Goal: Complete application form: Complete application form

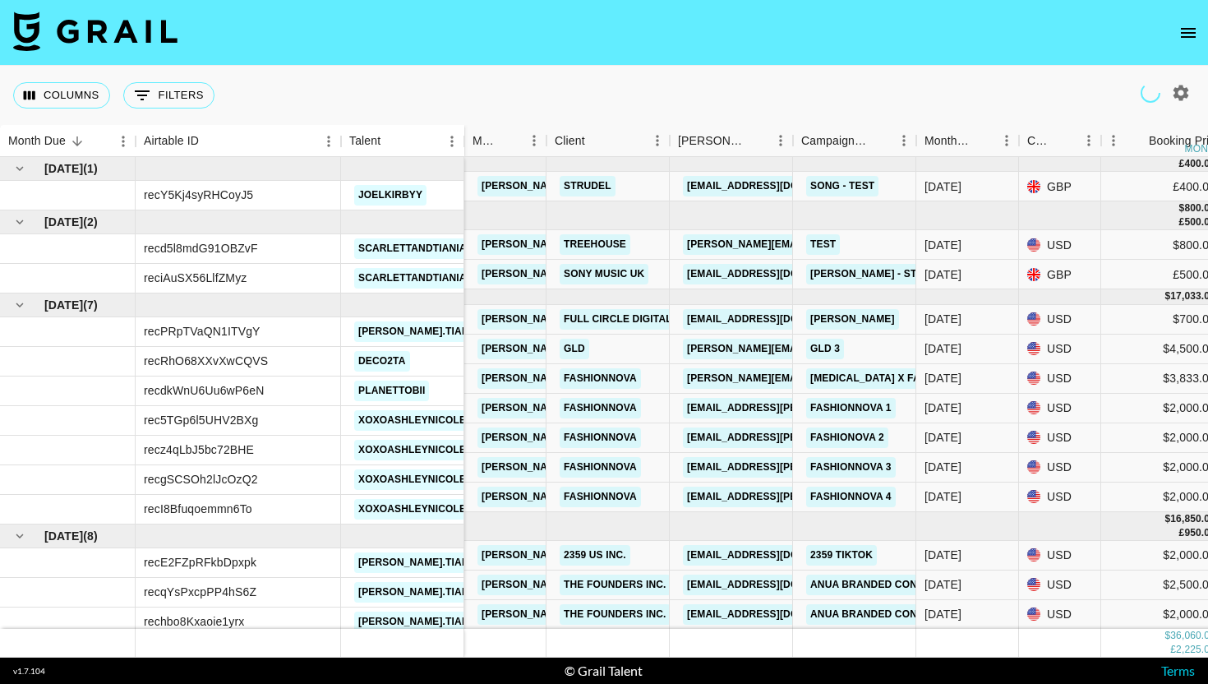
click at [1183, 30] on icon "open drawer" at bounding box center [1189, 33] width 20 height 20
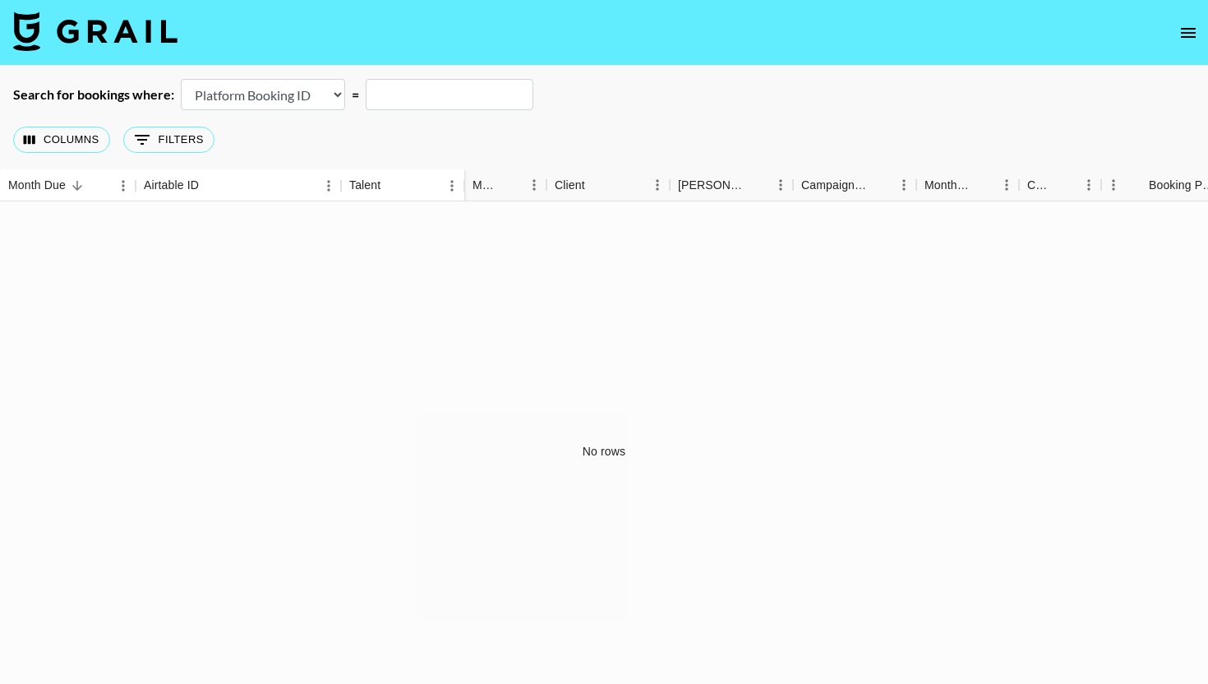
click at [319, 81] on main "Search for bookings where: Airtable Booking ID Platform Booking ID Platform Cam…" at bounding box center [604, 384] width 1208 height 636
click at [319, 95] on select "Airtable Booking ID Platform Booking ID Platform Campaign ID" at bounding box center [263, 94] width 164 height 31
select select "airtableId"
click at [181, 79] on select "Airtable Booking ID Platform Booking ID Platform Campaign ID" at bounding box center [263, 94] width 164 height 31
click at [409, 94] on input "text" at bounding box center [450, 94] width 168 height 31
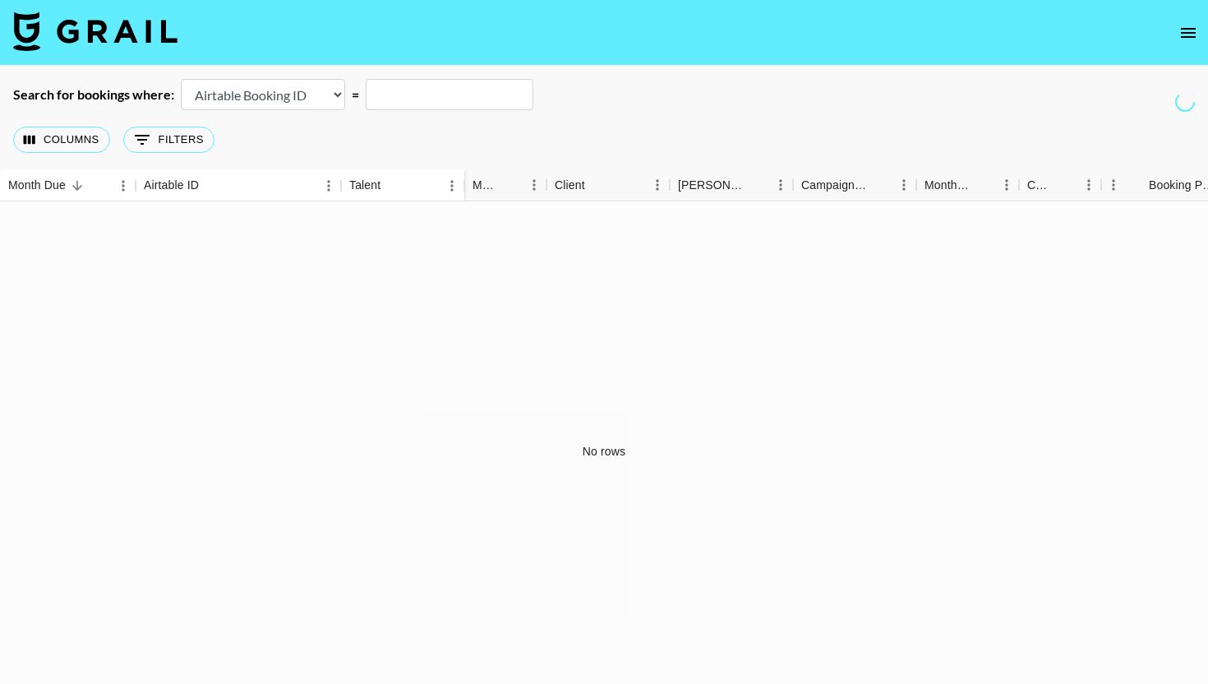
paste input "recMSaHWTGzoKwkEG"
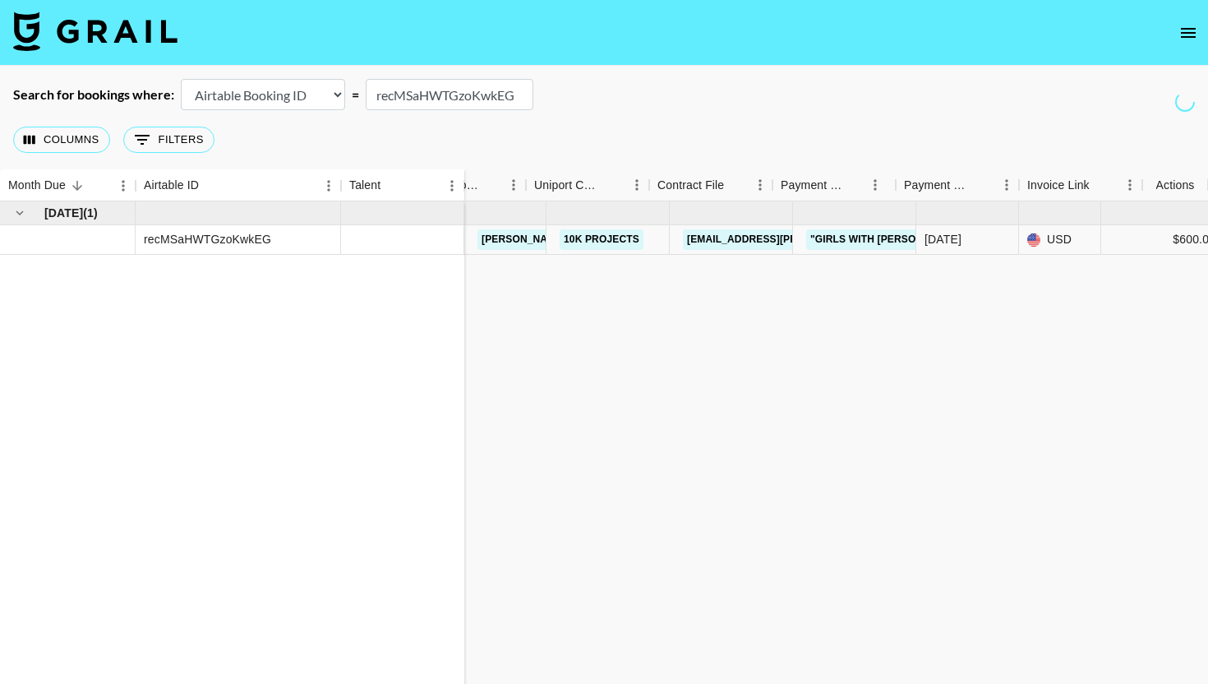
scroll to position [0, 1520]
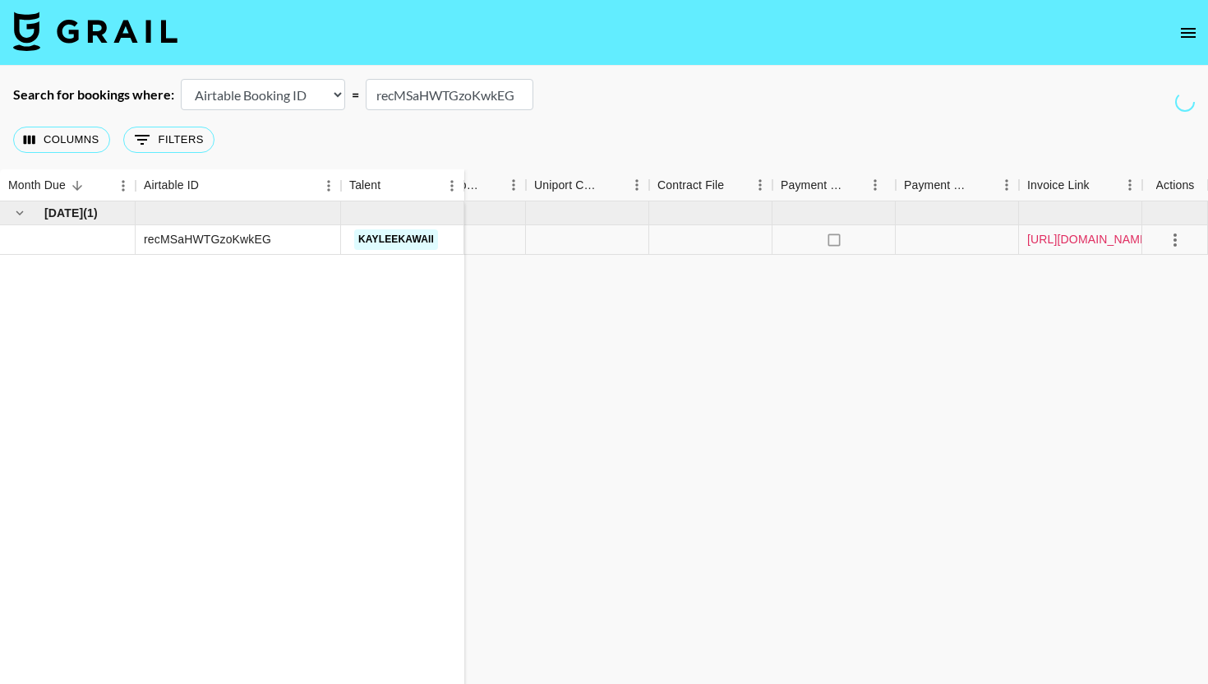
type input "recMSaHWTGzoKwkEG"
click at [1069, 243] on link "[URL][DOMAIN_NAME]" at bounding box center [1089, 239] width 124 height 16
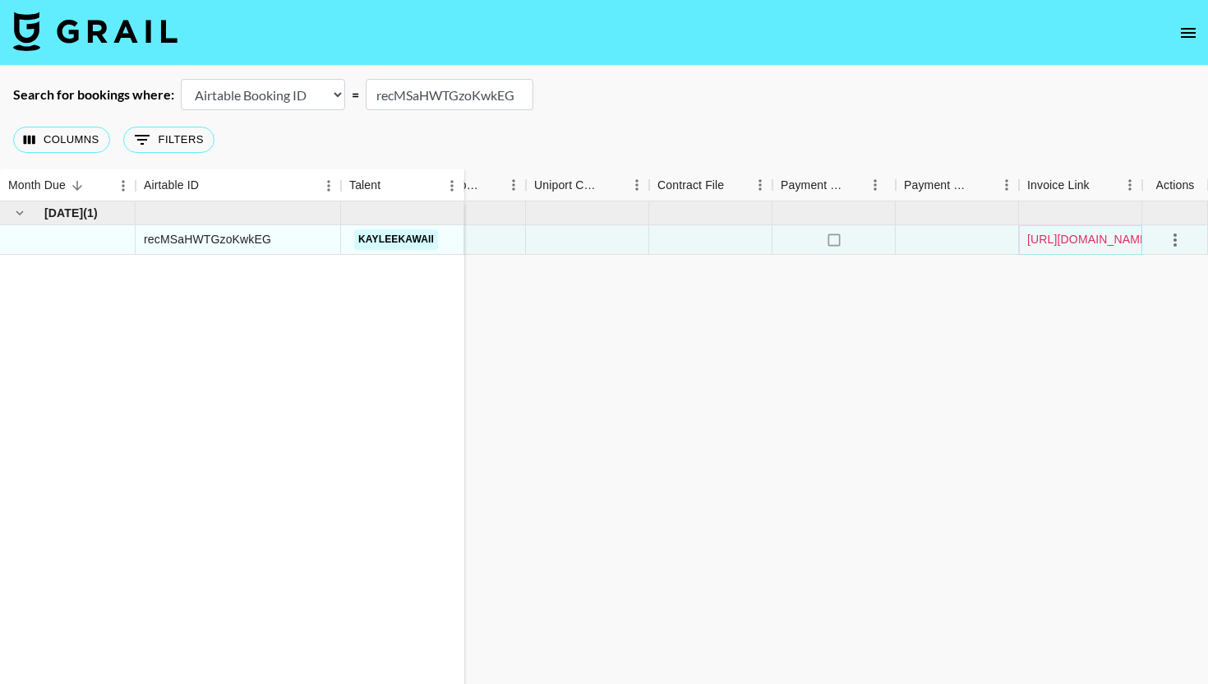
scroll to position [0, 0]
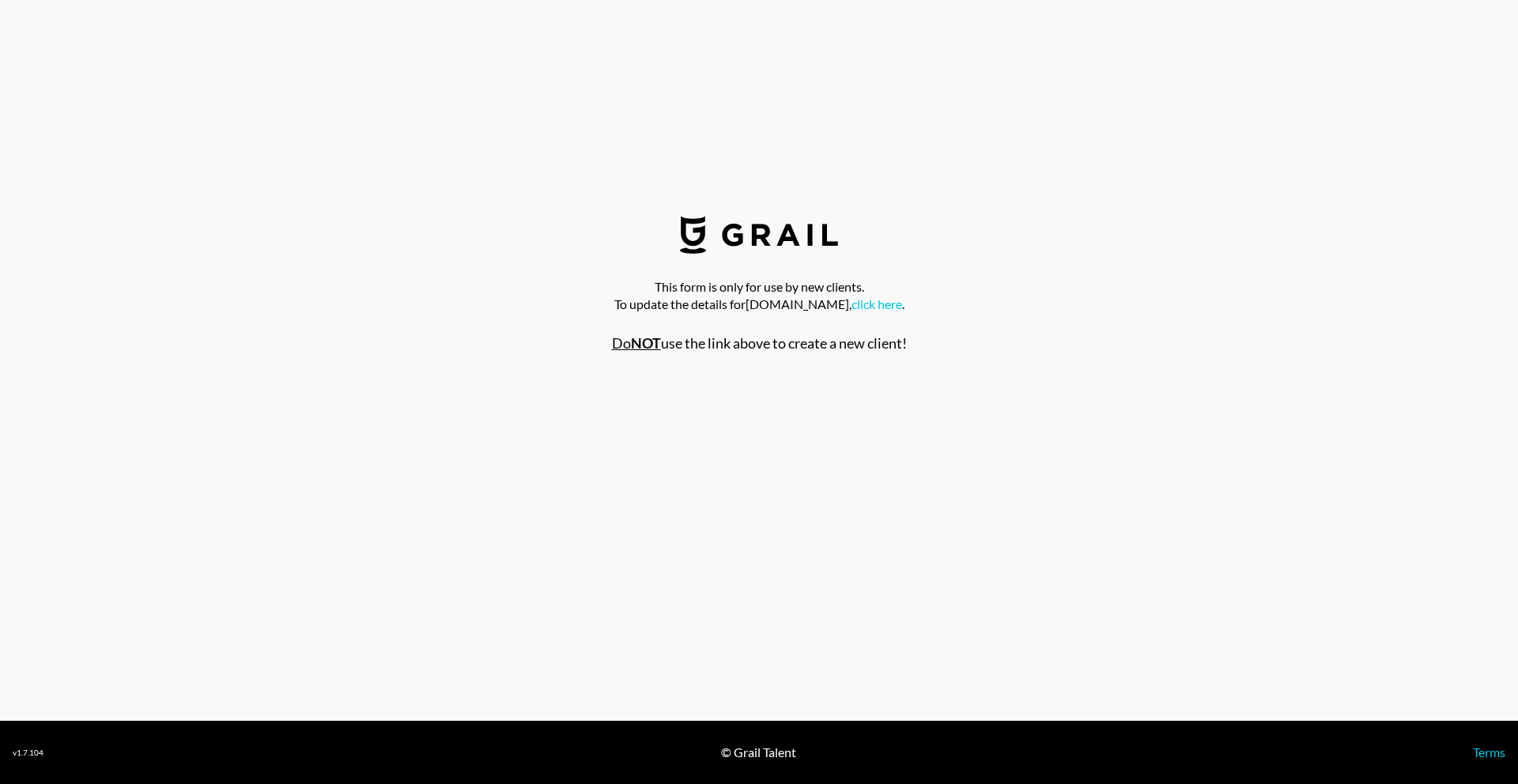
click at [390, 151] on section "This form is only for use by new clients. To update the details for [DOMAIN_NAM…" at bounding box center [759, 361] width 1518 height 721
click at [868, 308] on link "click here" at bounding box center [876, 304] width 51 height 15
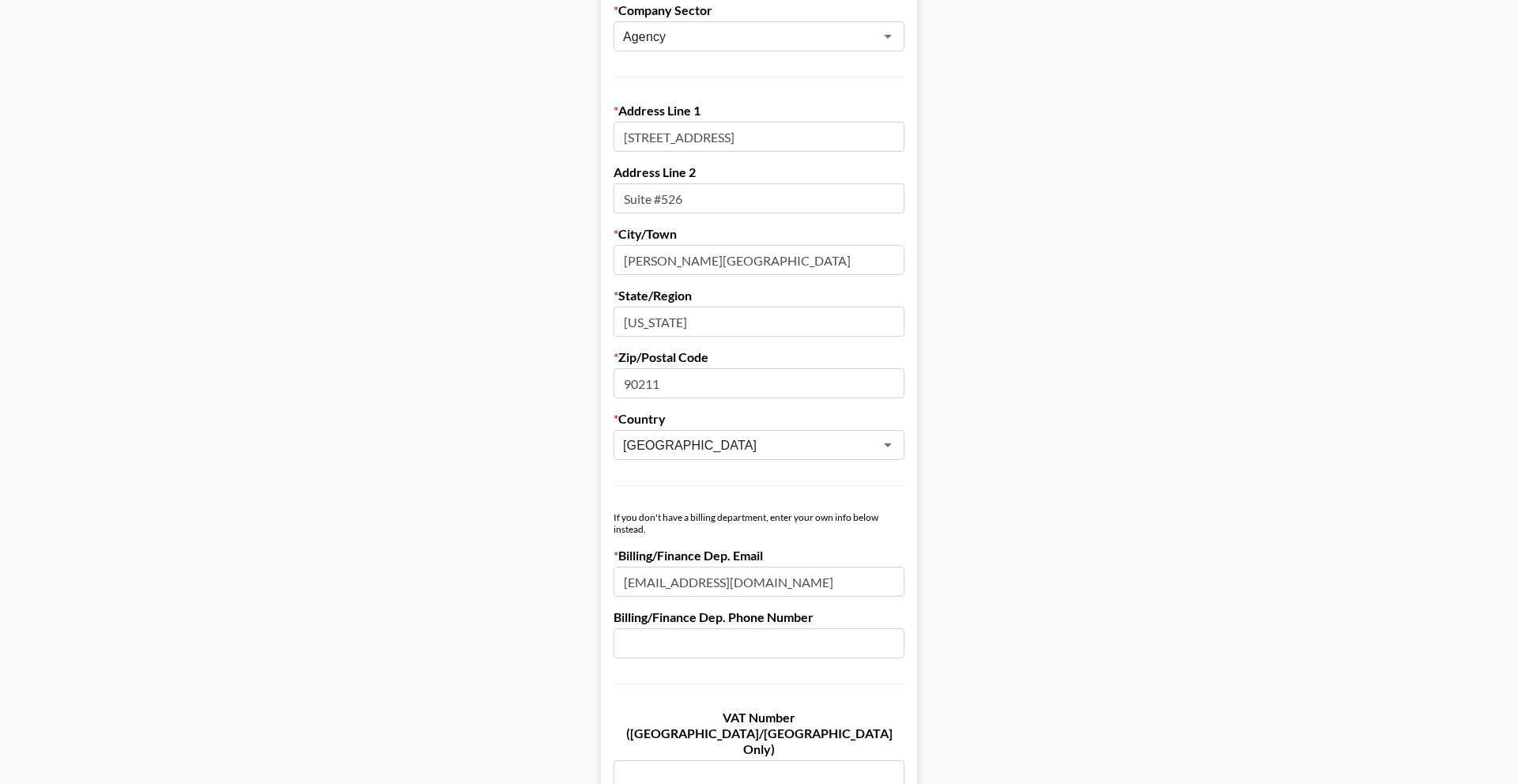
scroll to position [420, 0]
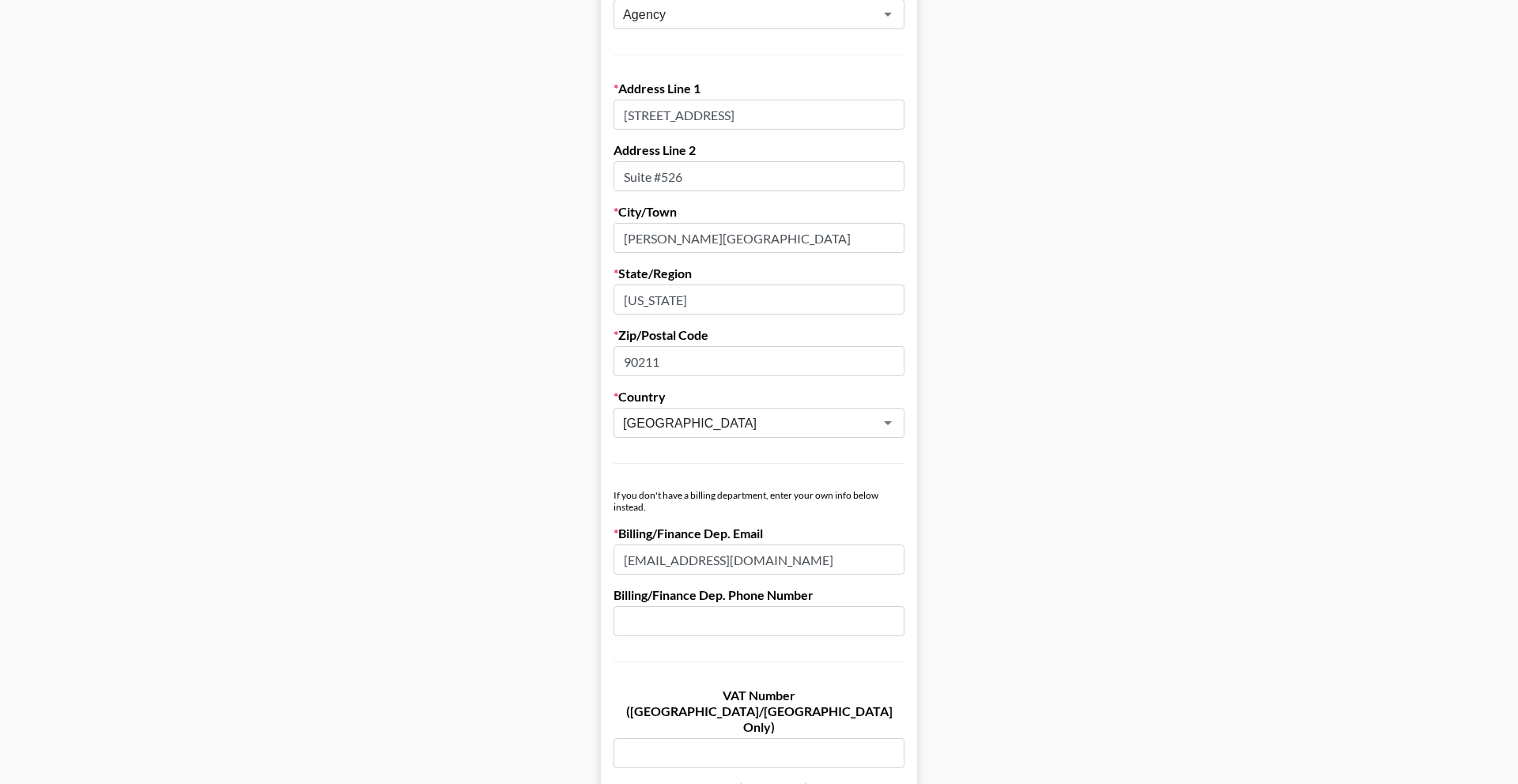
click at [655, 115] on input "[STREET_ADDRESS]" at bounding box center [759, 114] width 291 height 30
paste input "OneFluential Inc [STREET_ADDRESS]"
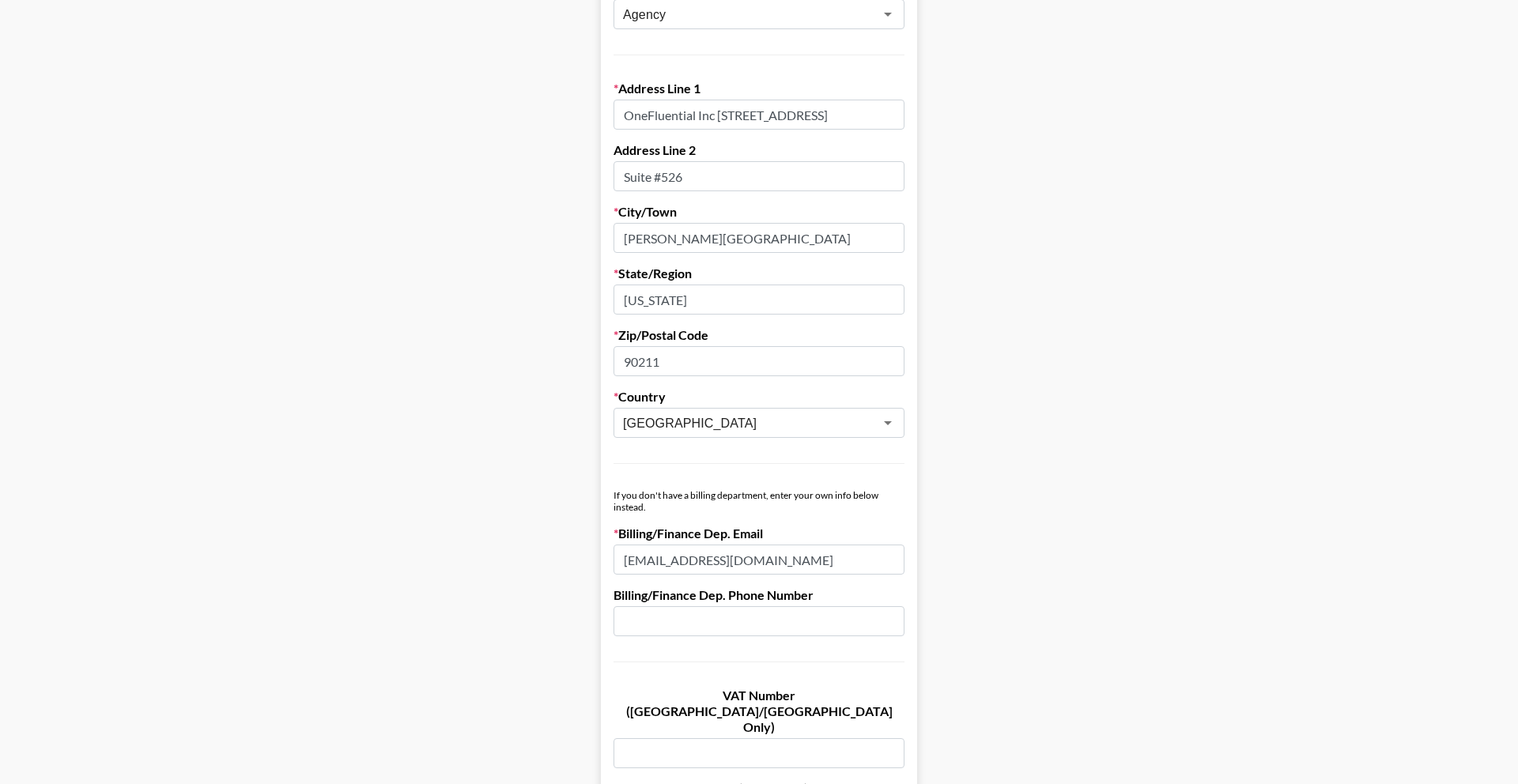
click at [872, 117] on input "OneFluential Inc 300 S 4th Street, Suite 180 Las Vegas, NV 89101" at bounding box center [759, 114] width 291 height 30
type input "OneFluential Inc 300 S 4th Street, Suite 180 Las Vegas, NV"
click at [699, 341] on label "Zip/Postal Code" at bounding box center [759, 335] width 291 height 15
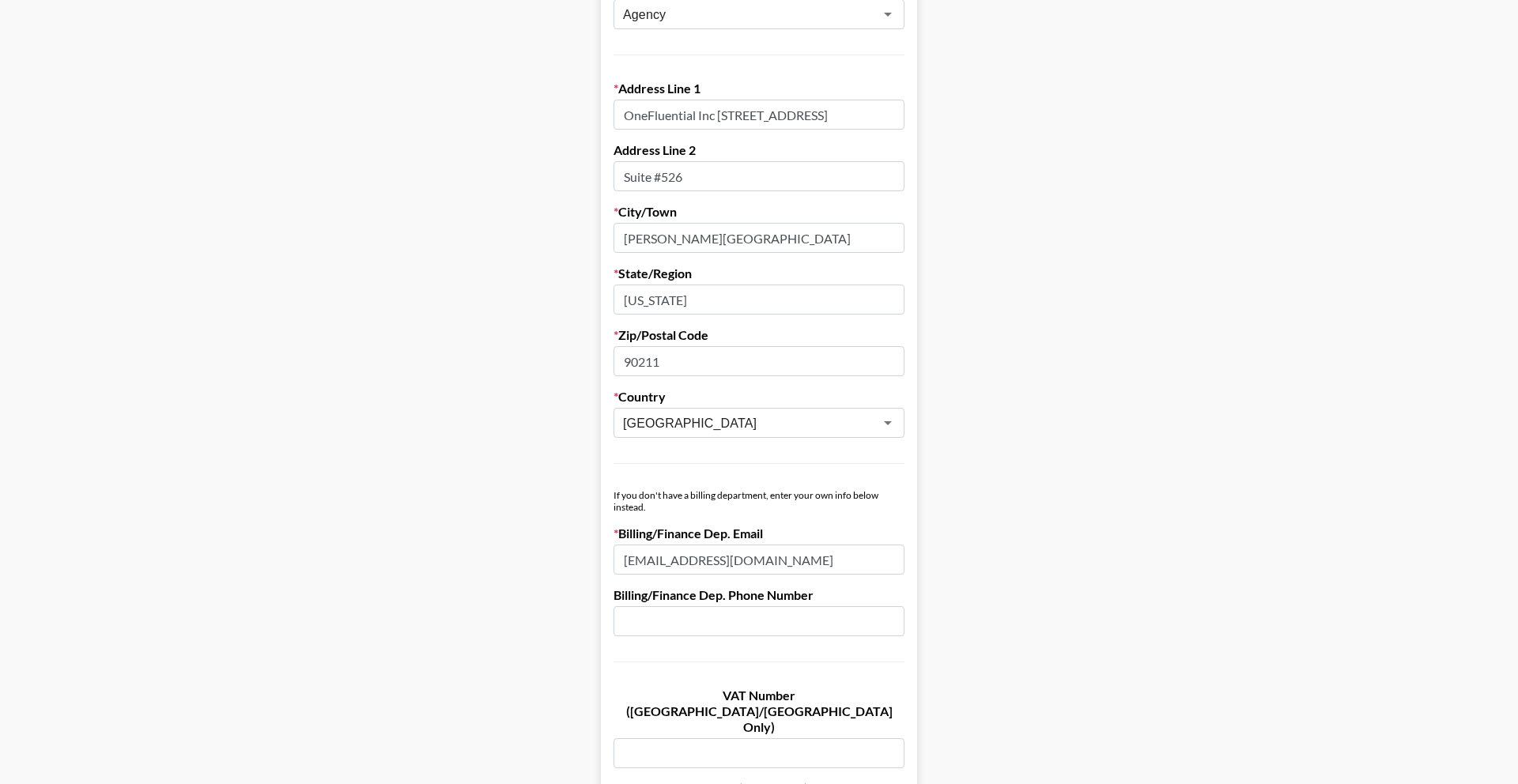
scroll to position [419, 0]
click at [717, 370] on input "90211" at bounding box center [759, 362] width 291 height 30
paste input "8910"
type input "89101"
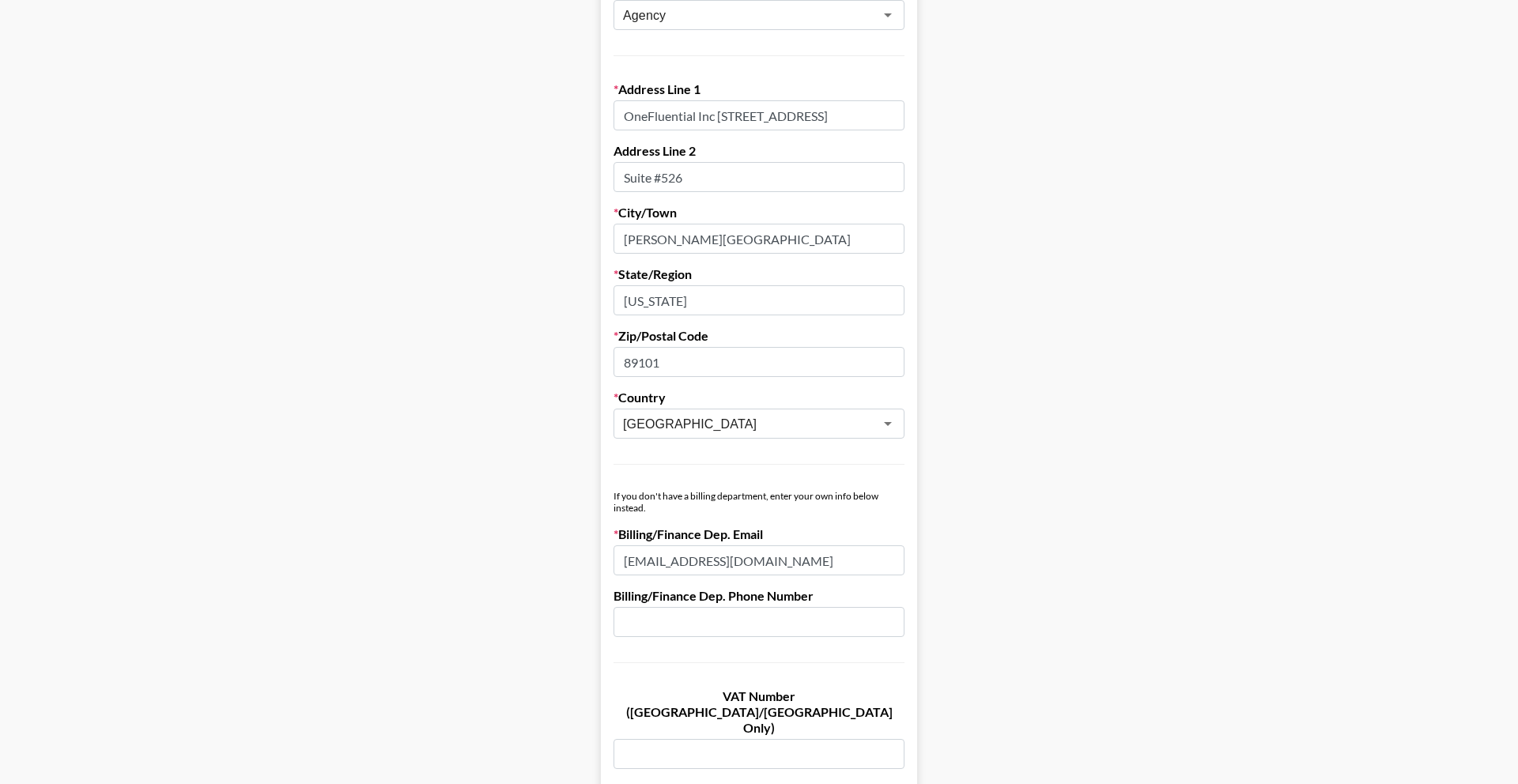
scroll to position [0, 51]
drag, startPoint x: 815, startPoint y: 117, endPoint x: 1010, endPoint y: 124, distance: 195.1
click at [1011, 123] on main "Send New Client Form to Client Copy Link to Client Form Company Name Influentia…" at bounding box center [759, 499] width 1493 height 1661
click at [888, 117] on input "OneFluential Inc 300 S 4th Street, Suite 180 Las Vegas, NV" at bounding box center [759, 114] width 291 height 30
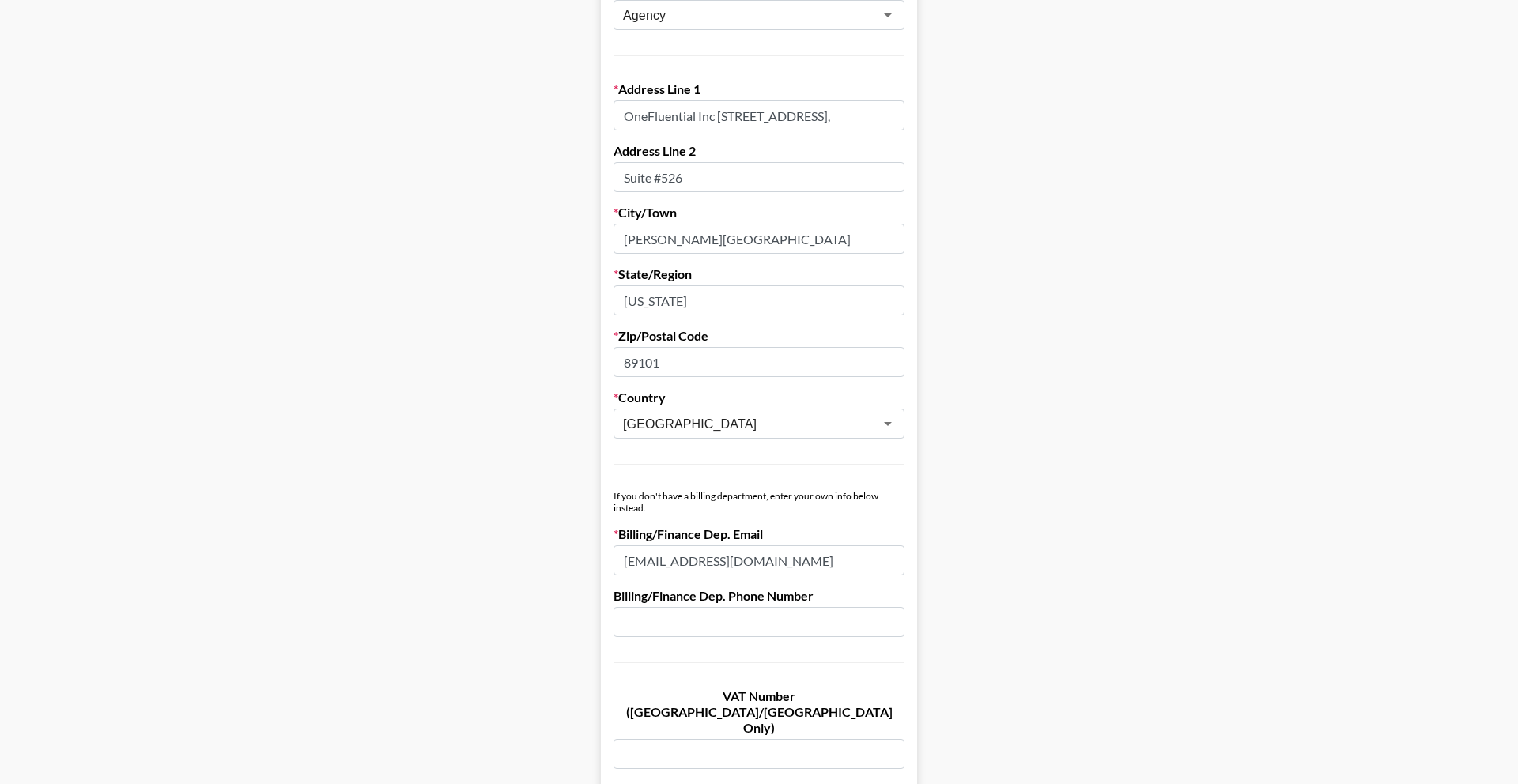
scroll to position [0, 30]
type input "OneFluential Inc 300 S 4th Street, Suite 180 Las Vegas,"
click at [744, 295] on input "California" at bounding box center [759, 300] width 291 height 30
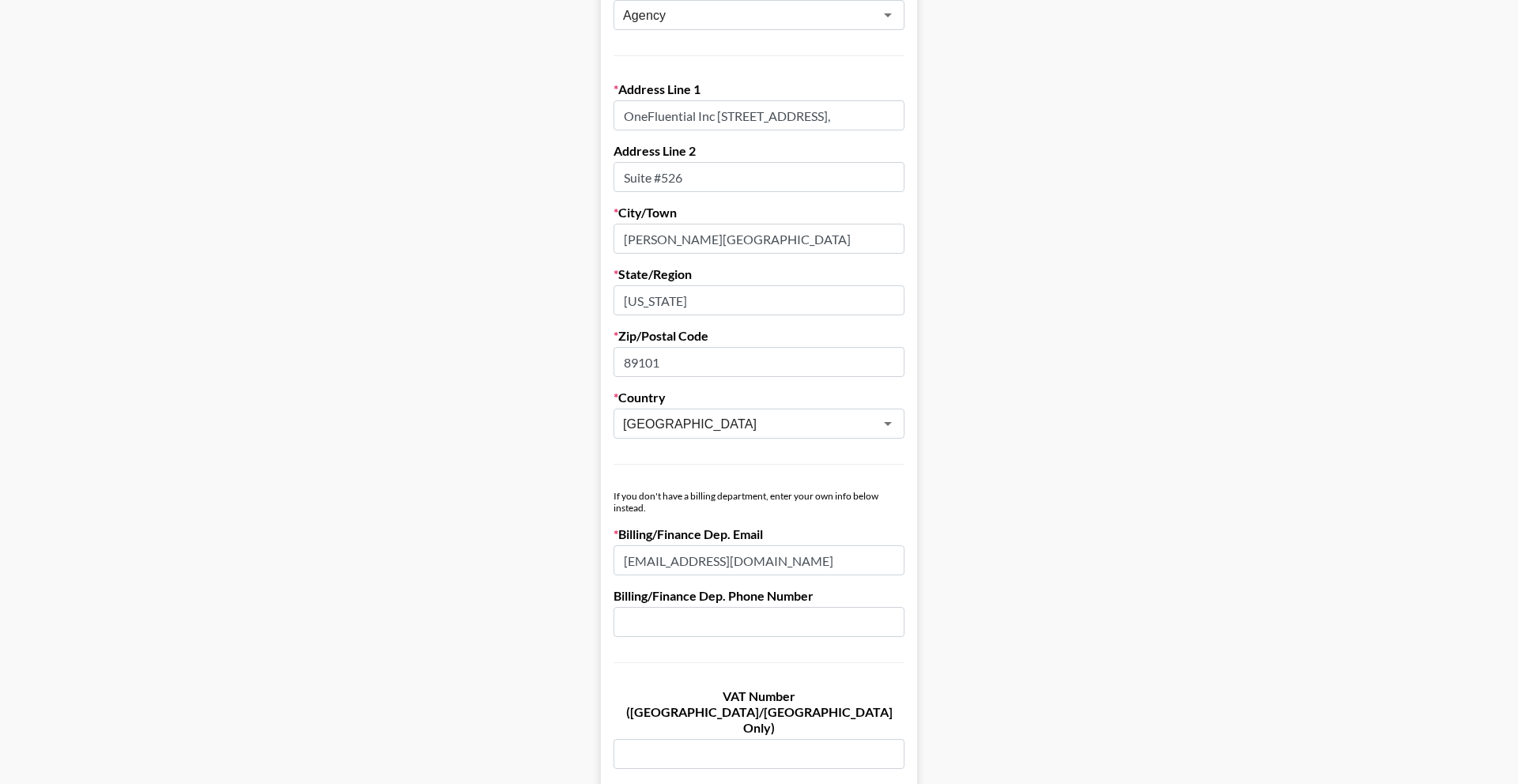
click at [744, 295] on input "California" at bounding box center [759, 300] width 291 height 30
paste input "NV"
type input "NV"
drag, startPoint x: 840, startPoint y: 119, endPoint x: 935, endPoint y: 127, distance: 95.3
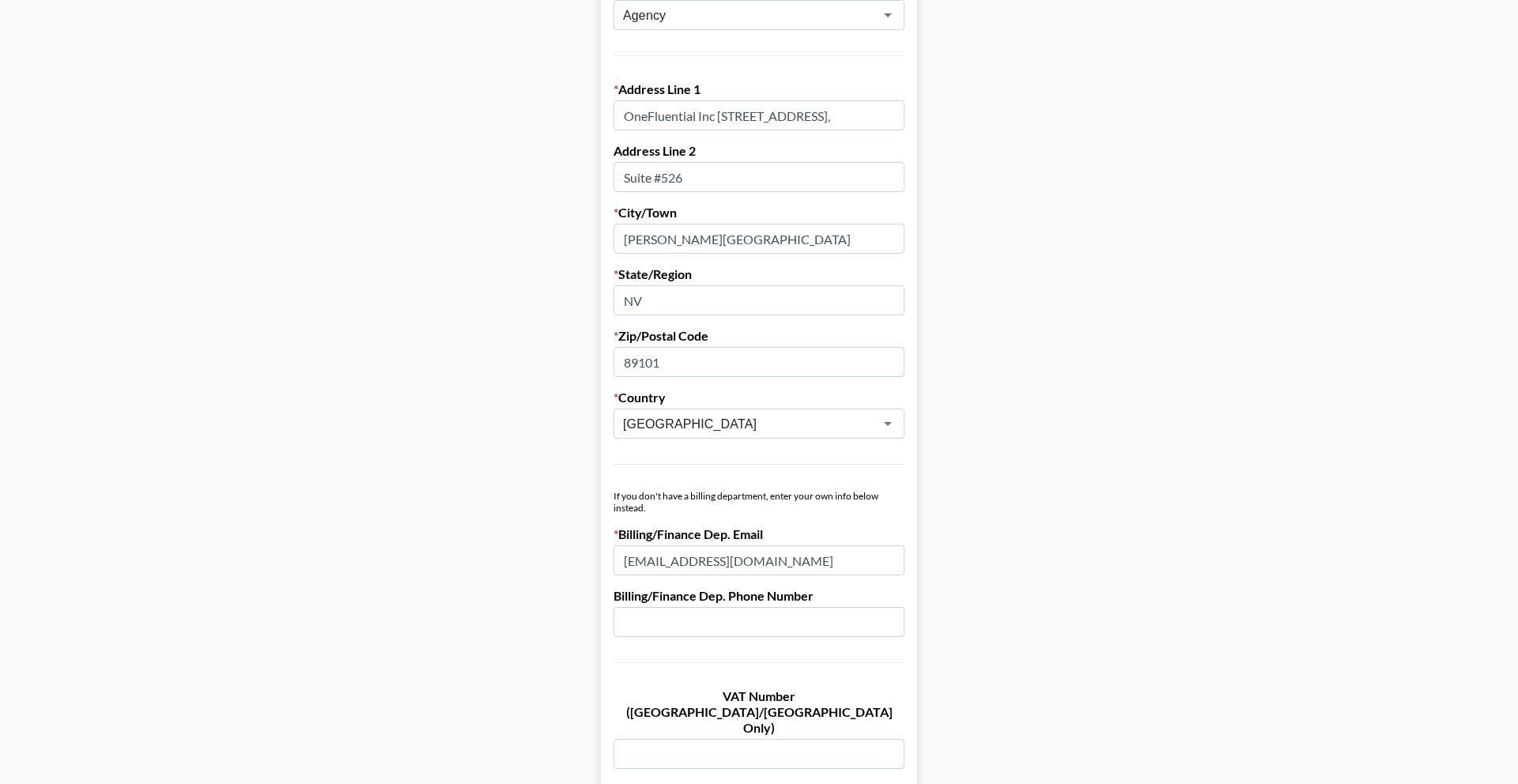
click at [950, 122] on main "Send New Client Form to Client Copy Link to Client Form Company Name Influentia…" at bounding box center [759, 499] width 1493 height 1661
type input "OneFluential Inc 300 S 4th Street, Suite 180"
click at [710, 243] on input "Beverly Hills" at bounding box center [759, 239] width 291 height 30
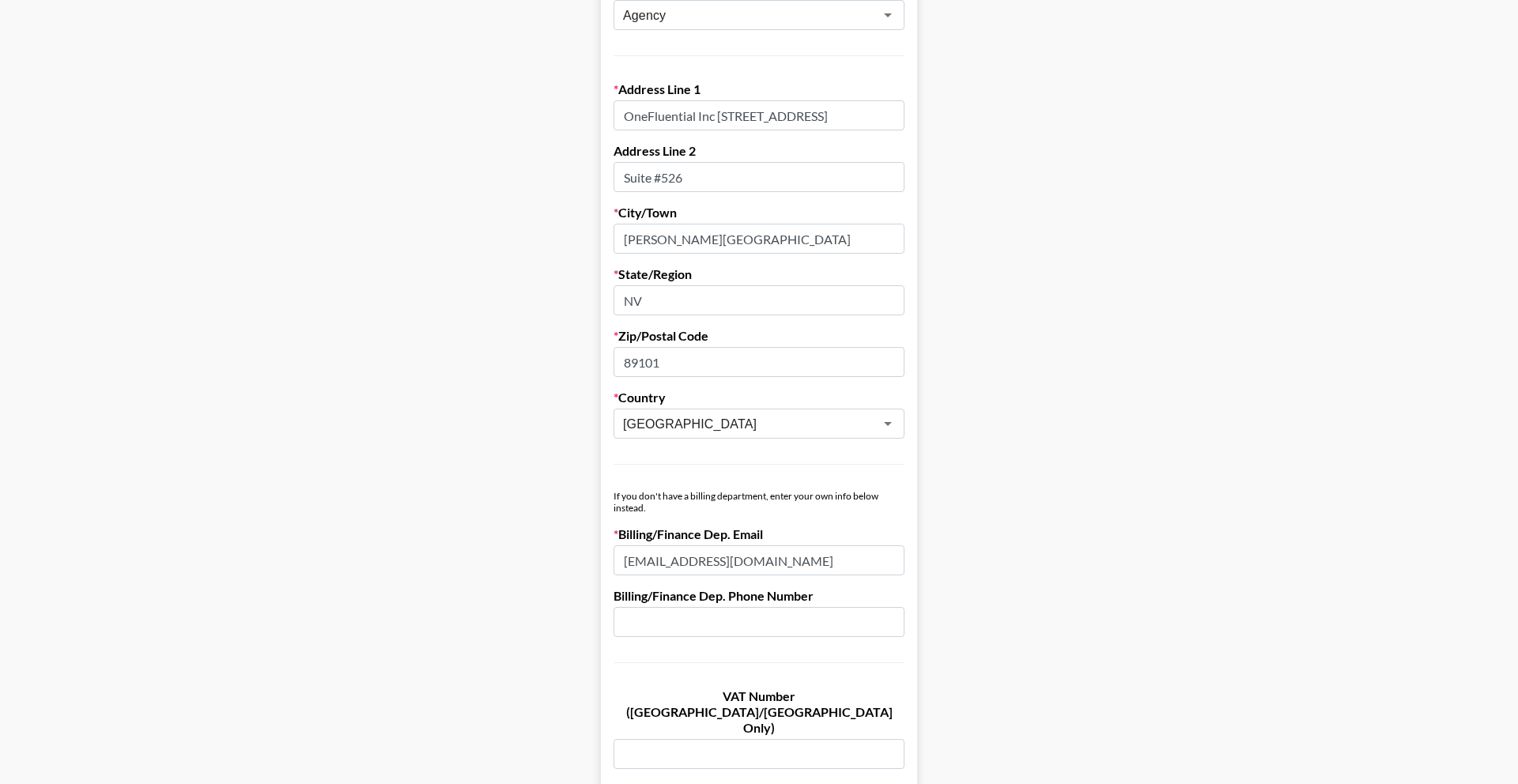
click at [710, 243] on input "Beverly Hills" at bounding box center [759, 239] width 291 height 30
paste input "Las Vegas,"
type input "Las Vegas"
drag, startPoint x: 881, startPoint y: 119, endPoint x: 939, endPoint y: 120, distance: 58.0
click at [939, 120] on main "Send New Client Form to Client Copy Link to Client Form Company Name Influentia…" at bounding box center [759, 499] width 1493 height 1661
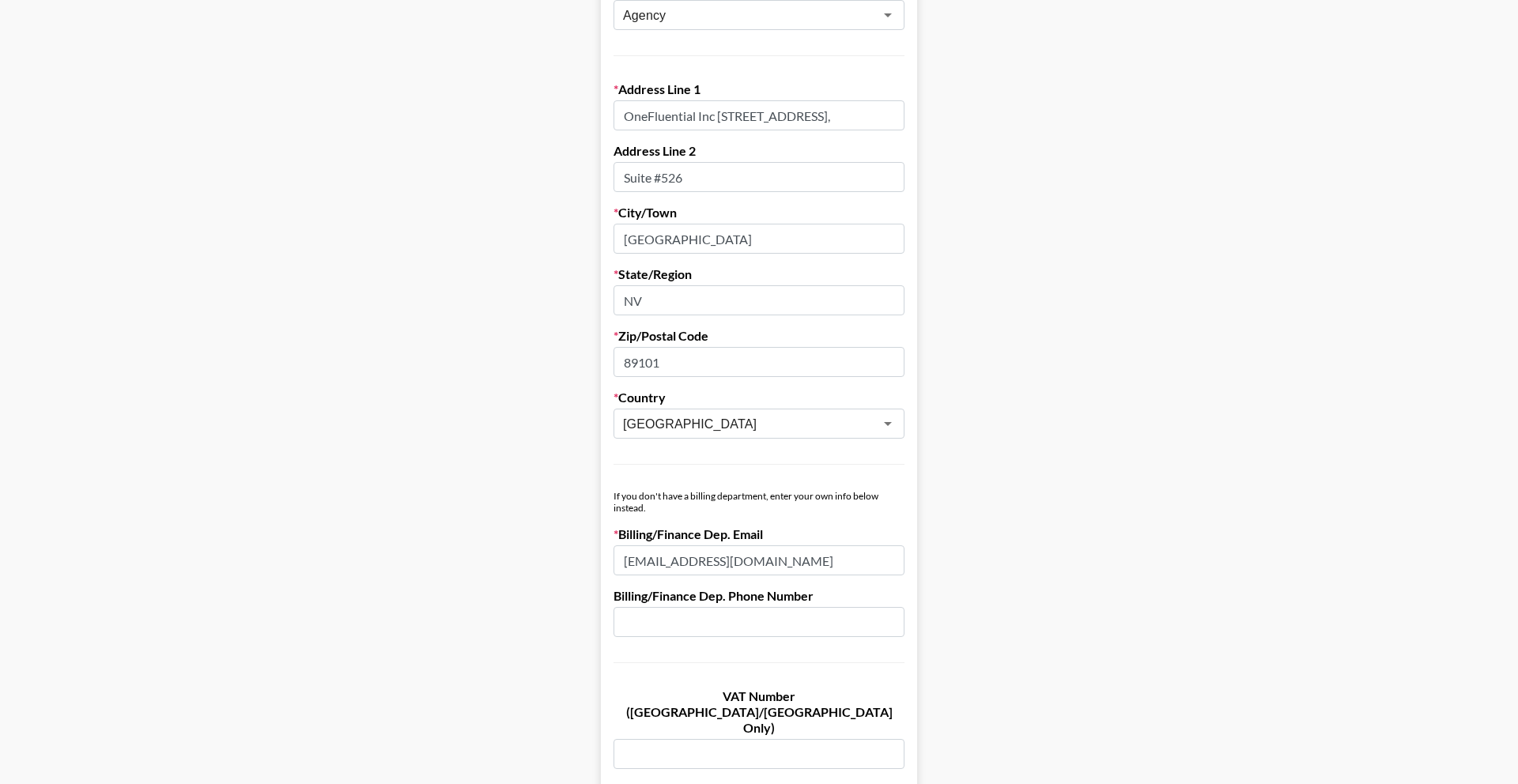
type input "OneFluential Inc 300 S 4th Street,"
click at [766, 180] on input "Suite #526" at bounding box center [759, 176] width 291 height 30
paste input "Suite 180"
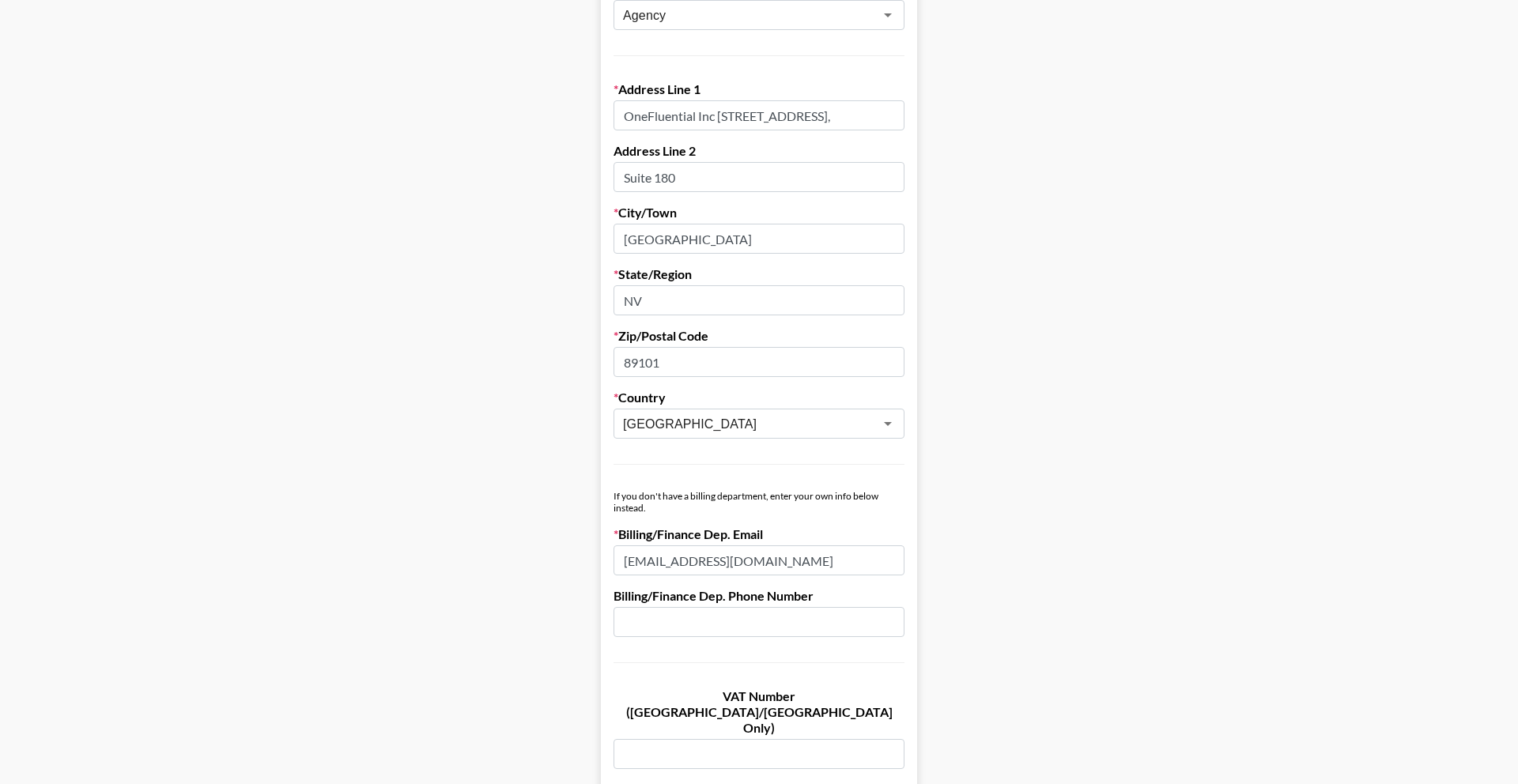
type input "Suite 180"
click at [988, 245] on main "Send New Client Form to Client Copy Link to Client Form Company Name Influentia…" at bounding box center [759, 499] width 1493 height 1661
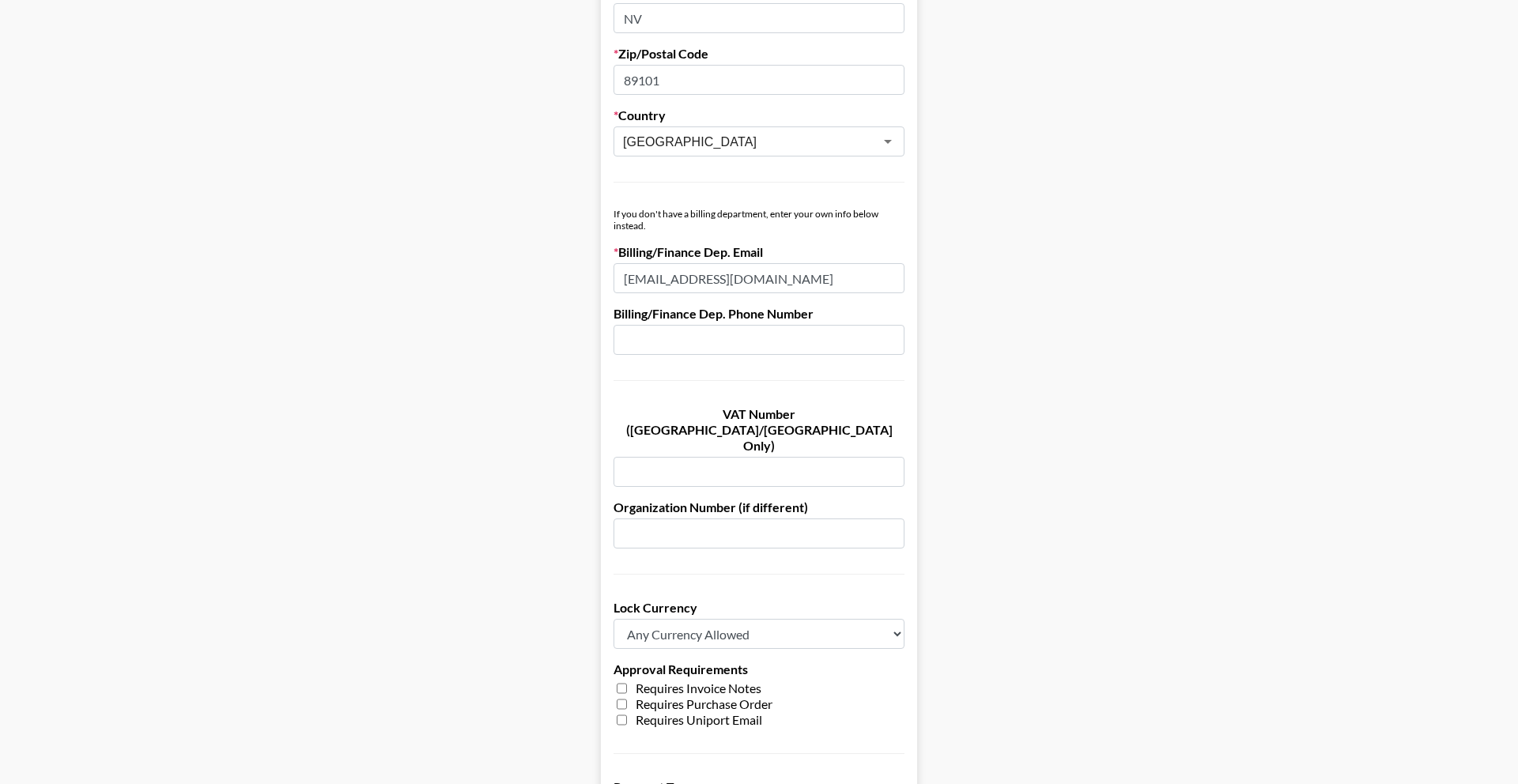
scroll to position [1023, 0]
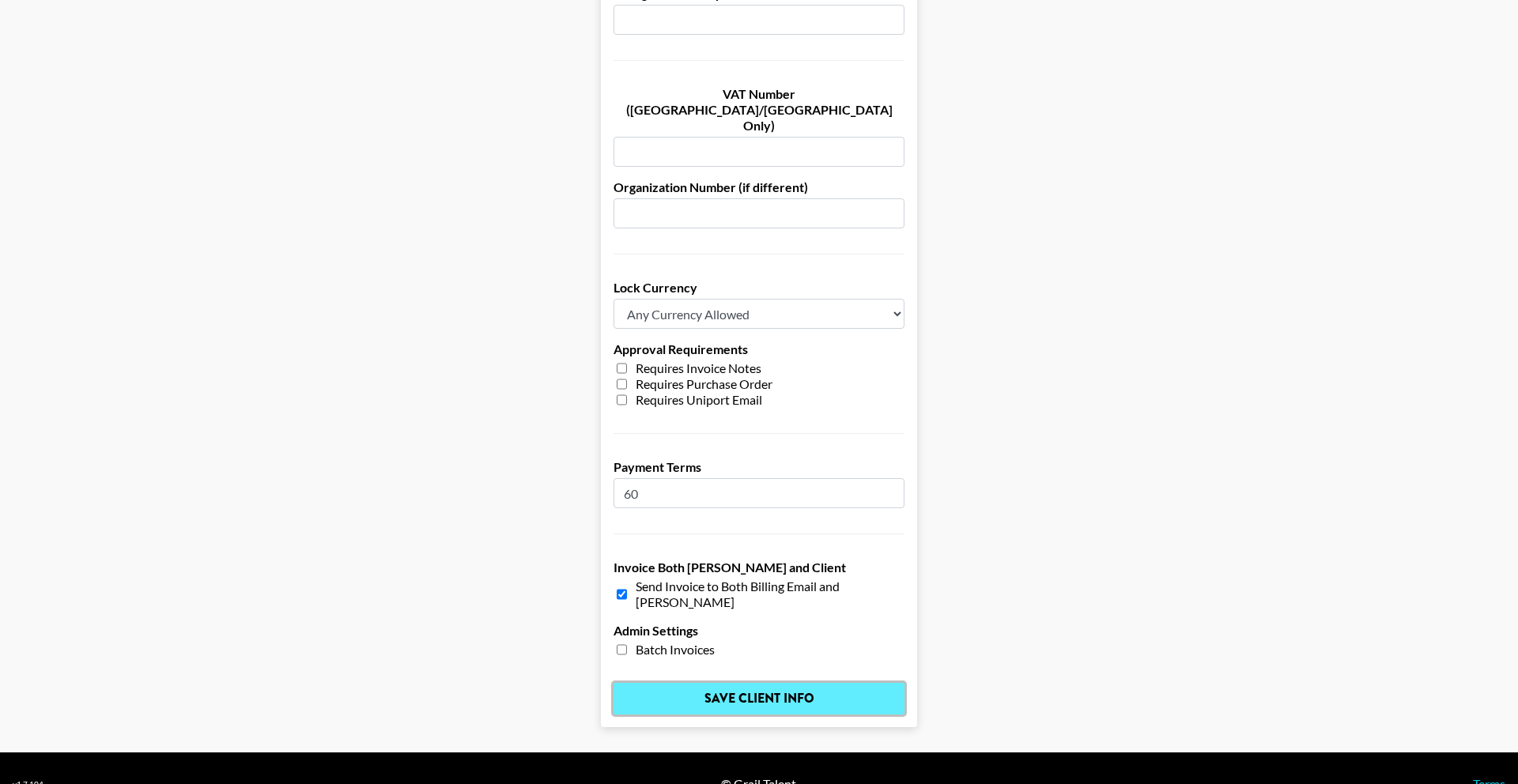
click at [854, 683] on input "Save Client Info" at bounding box center [759, 698] width 291 height 32
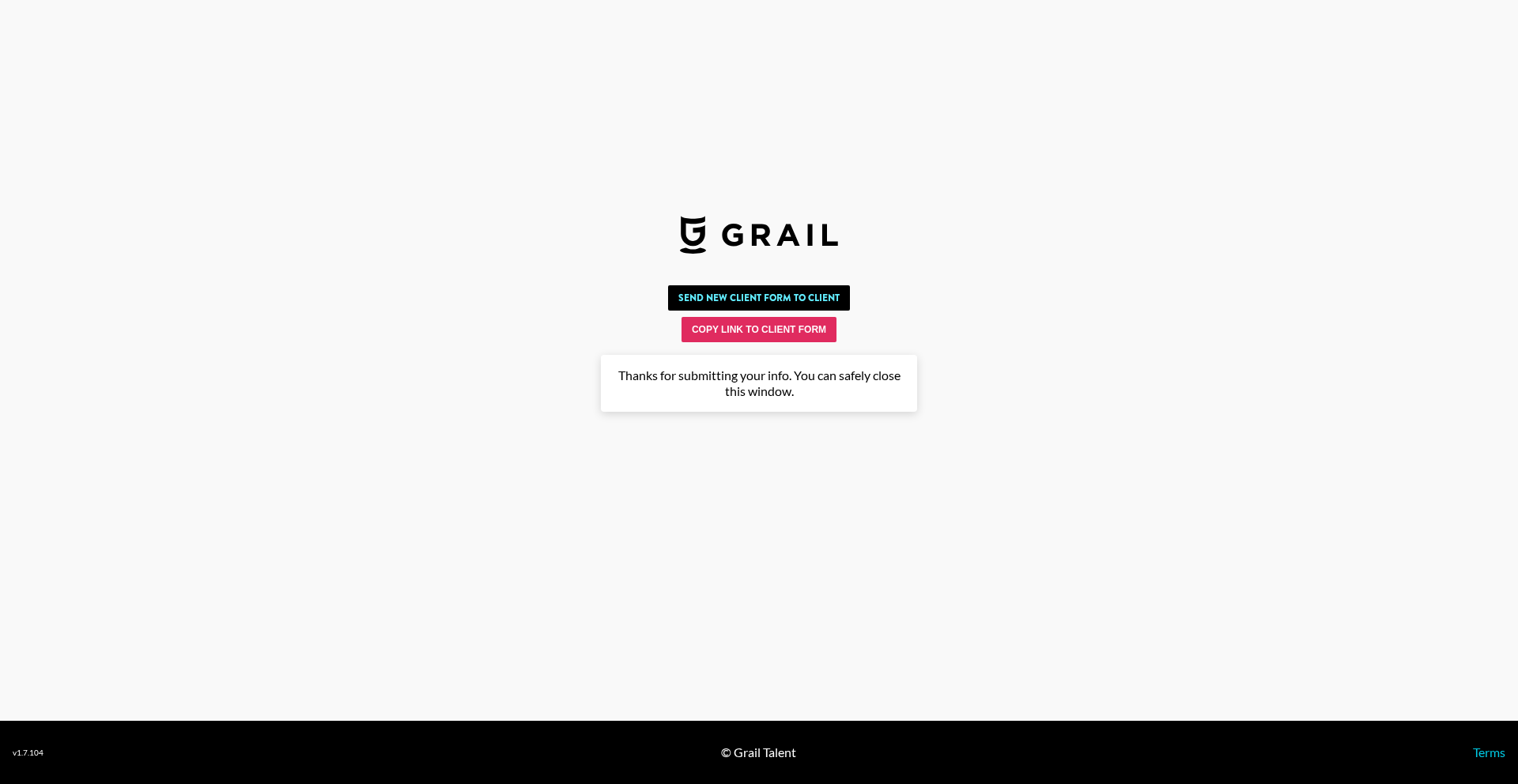
scroll to position [0, 0]
